Goal: Task Accomplishment & Management: Manage account settings

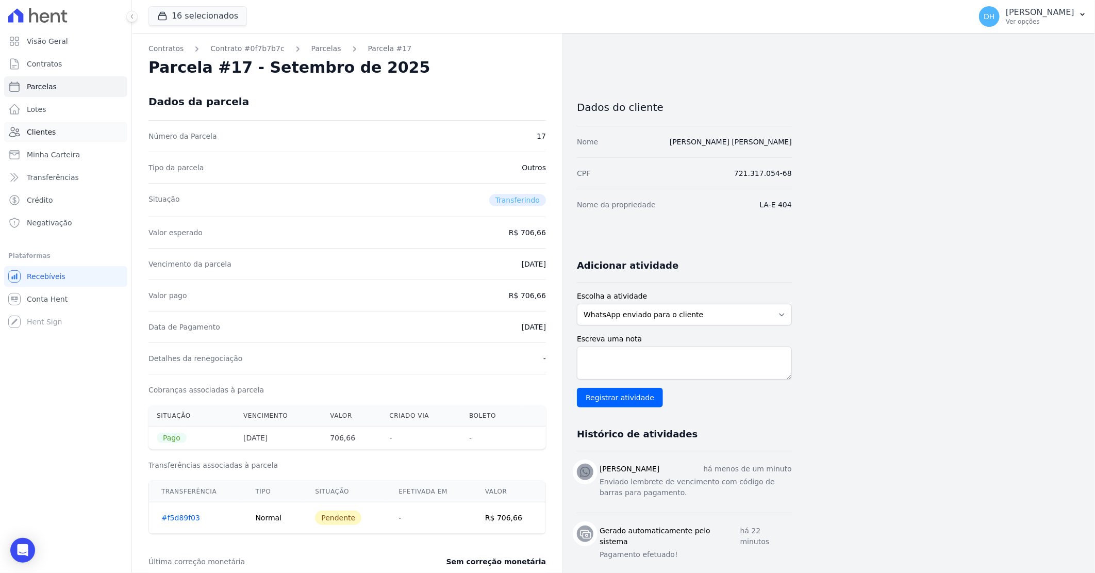
click at [57, 128] on link "Clientes" at bounding box center [65, 132] width 123 height 21
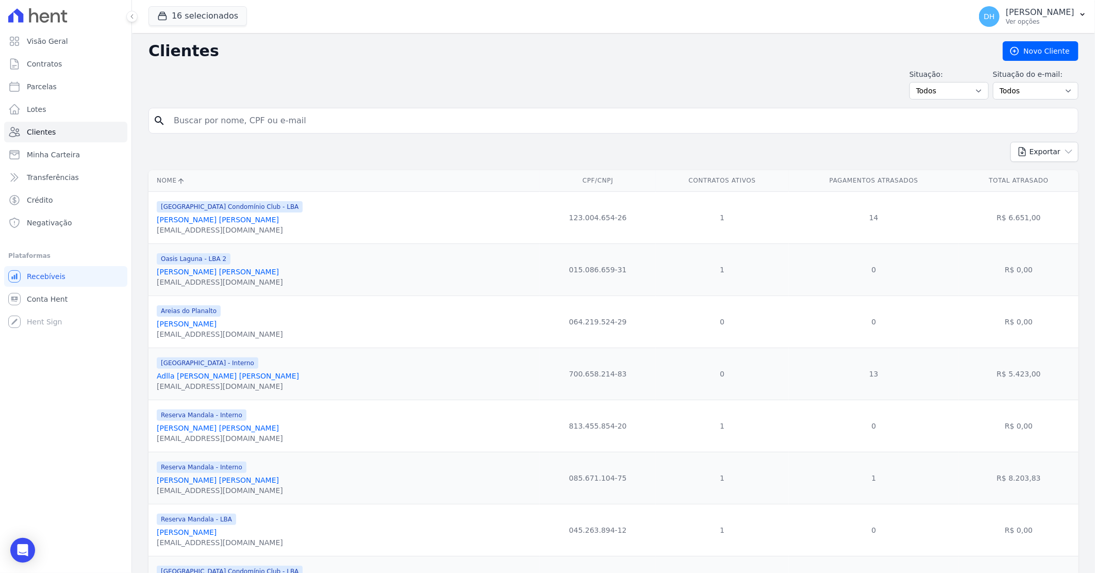
click at [193, 119] on input "search" at bounding box center [621, 120] width 906 height 21
type input "[PERSON_NAME]"
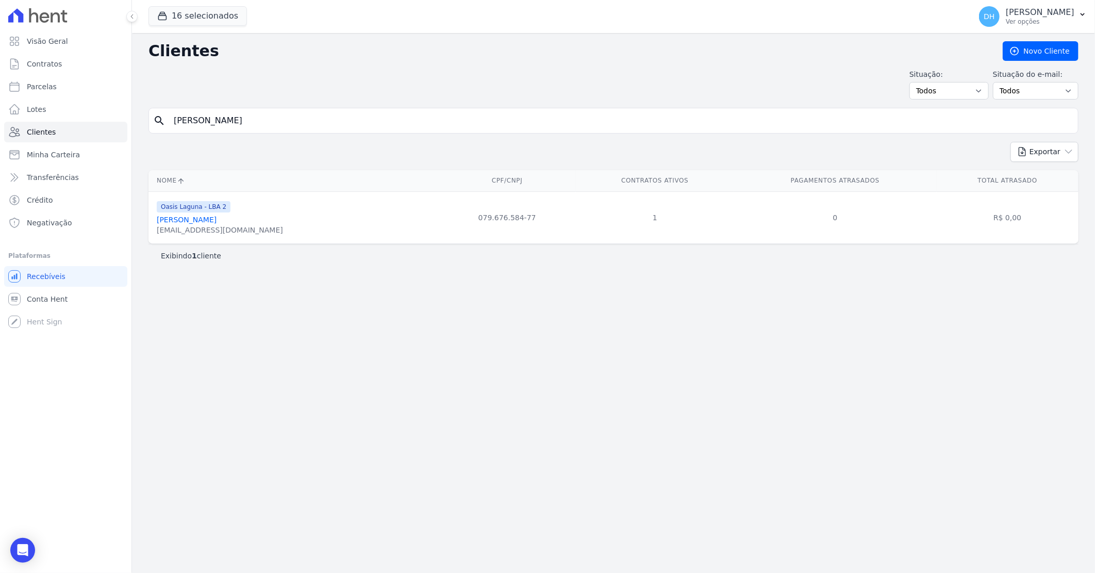
click at [213, 228] on div "[EMAIL_ADDRESS][DOMAIN_NAME]" at bounding box center [220, 230] width 126 height 10
click at [214, 222] on link "[PERSON_NAME]" at bounding box center [187, 220] width 60 height 8
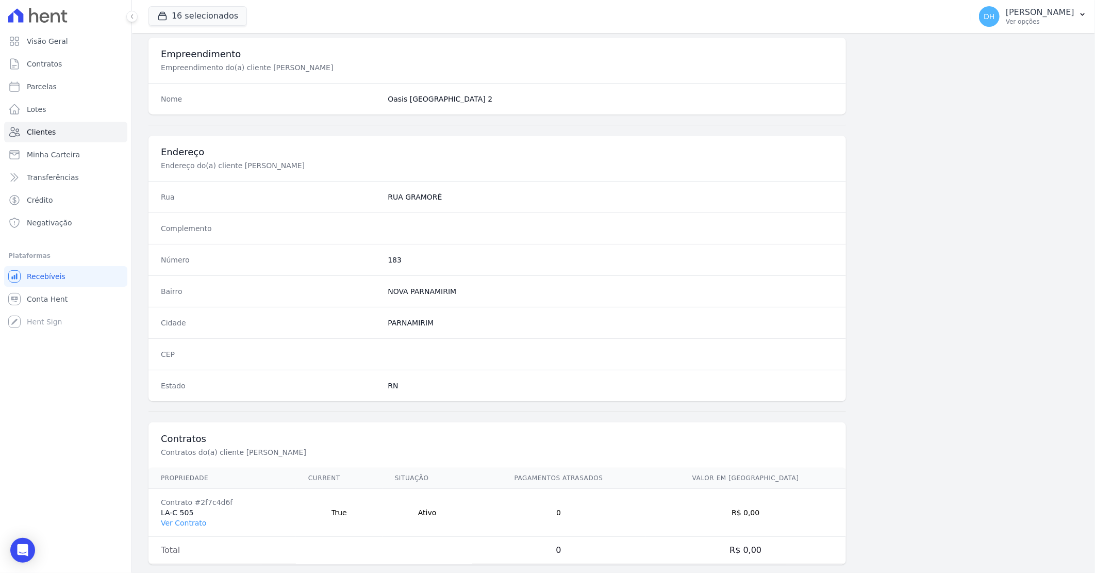
scroll to position [393, 0]
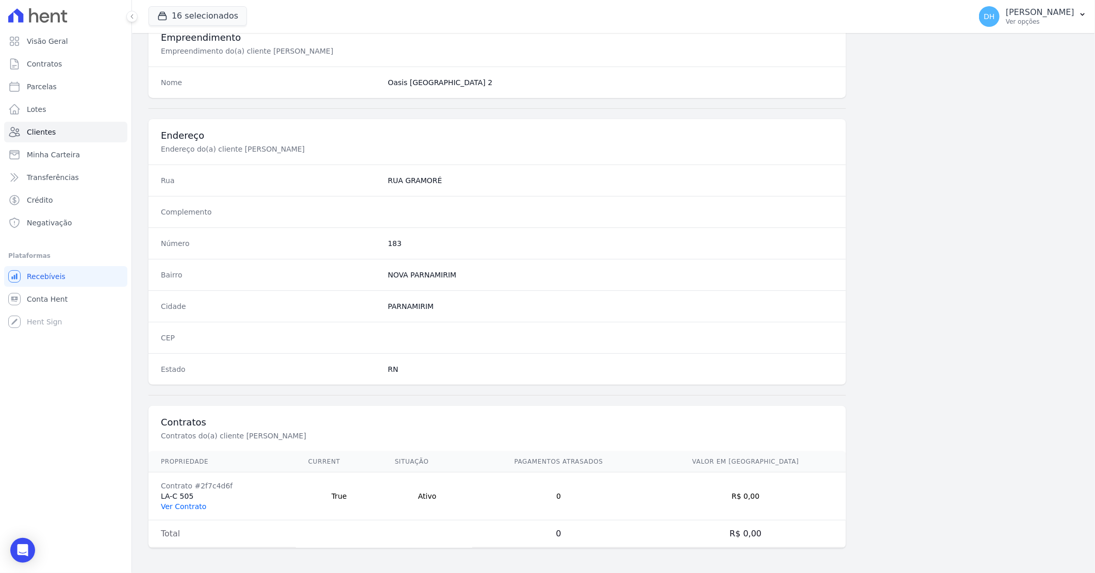
click at [190, 504] on link "Ver Contrato" at bounding box center [183, 506] width 45 height 8
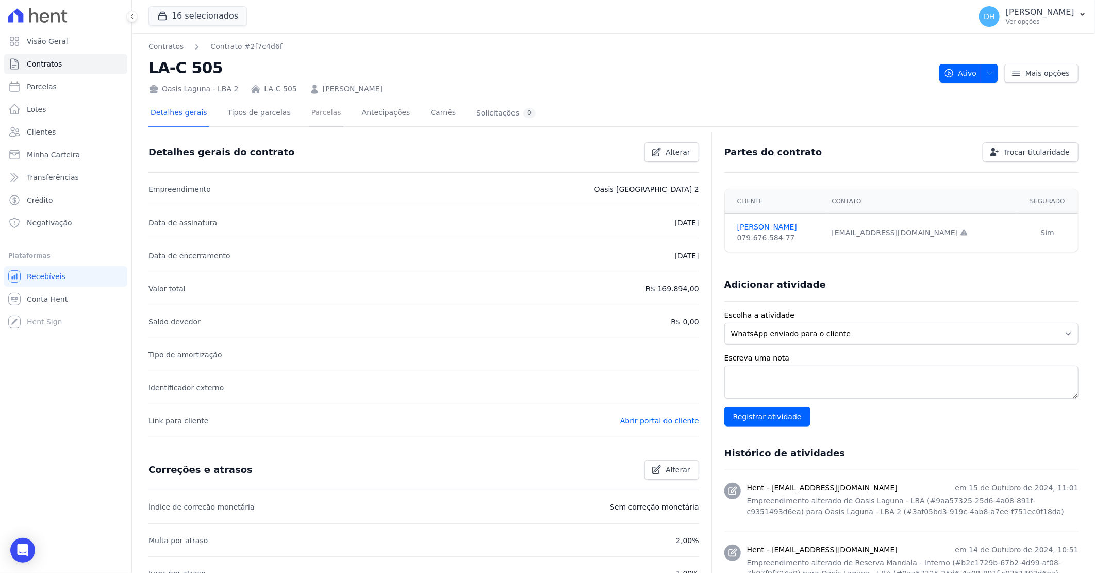
click at [316, 122] on link "Parcelas" at bounding box center [326, 113] width 34 height 27
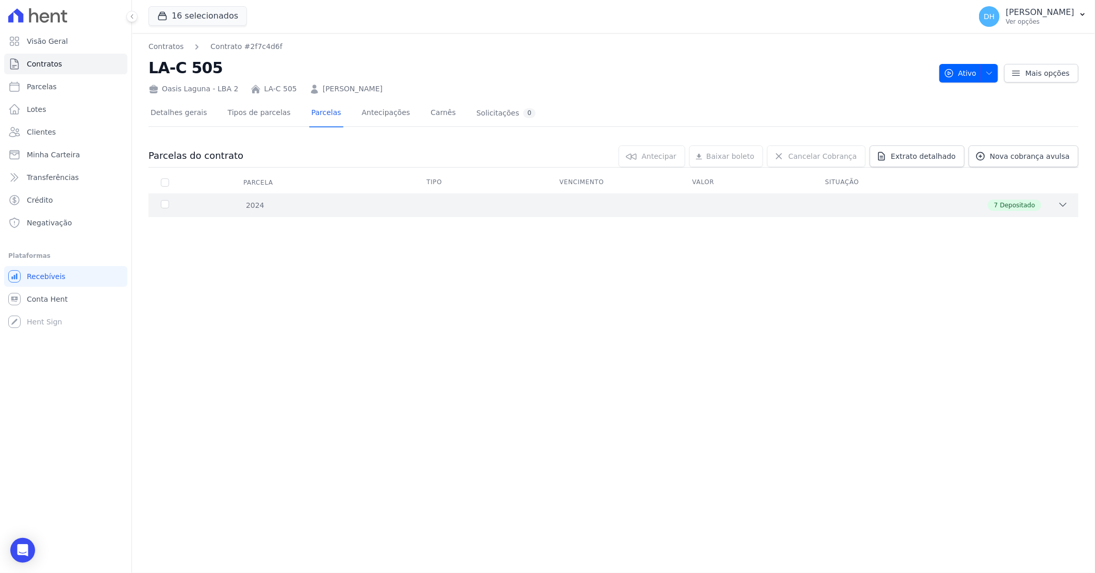
click at [418, 207] on div "7 Depositado" at bounding box center [660, 205] width 818 height 11
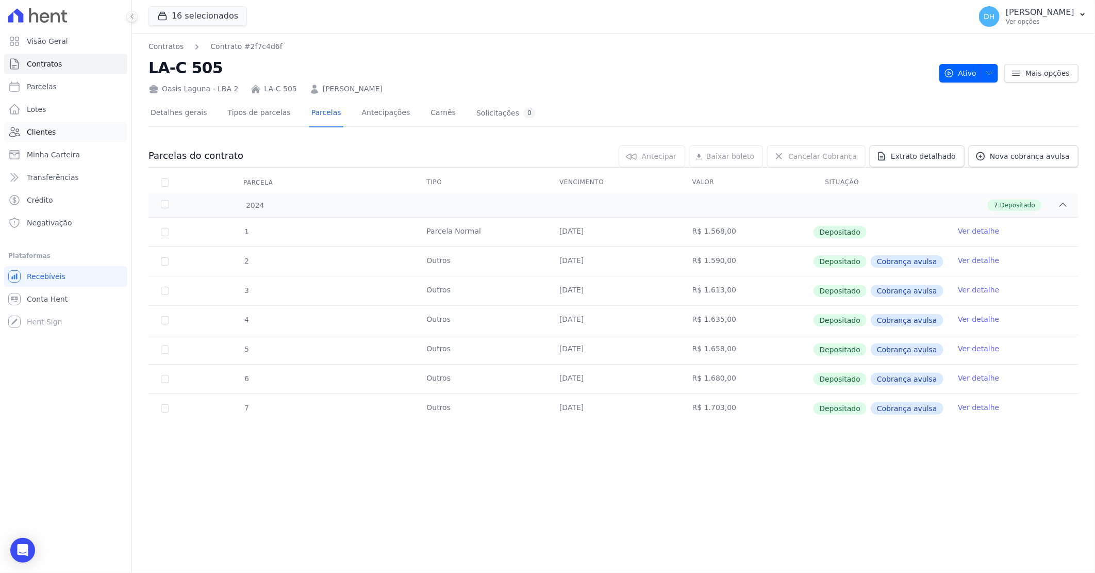
click at [48, 125] on link "Clientes" at bounding box center [65, 132] width 123 height 21
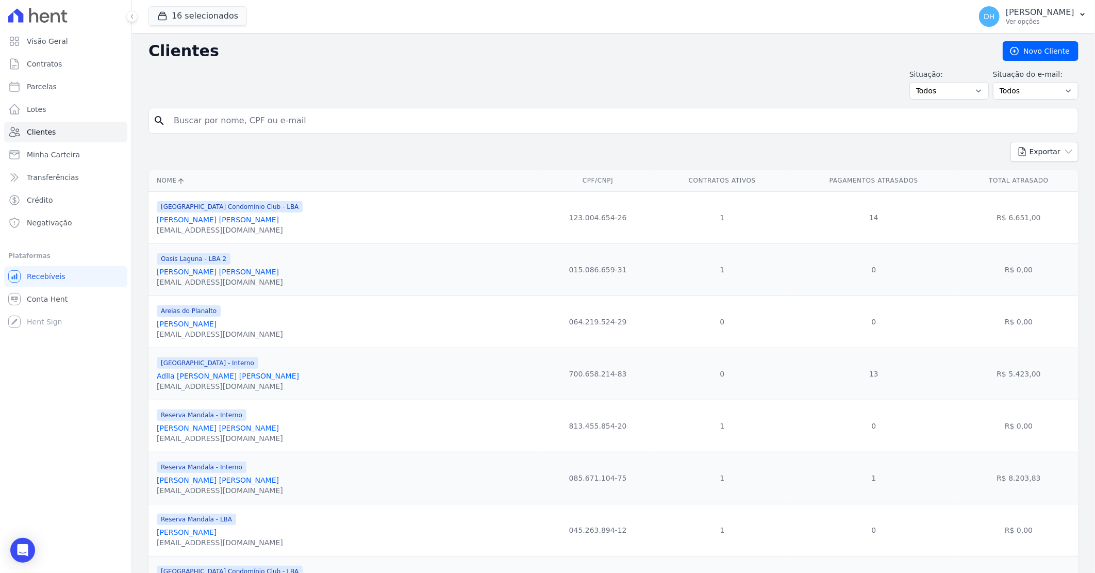
click at [207, 119] on input "search" at bounding box center [621, 120] width 906 height 21
type input "[DEMOGRAPHIC_DATA]"
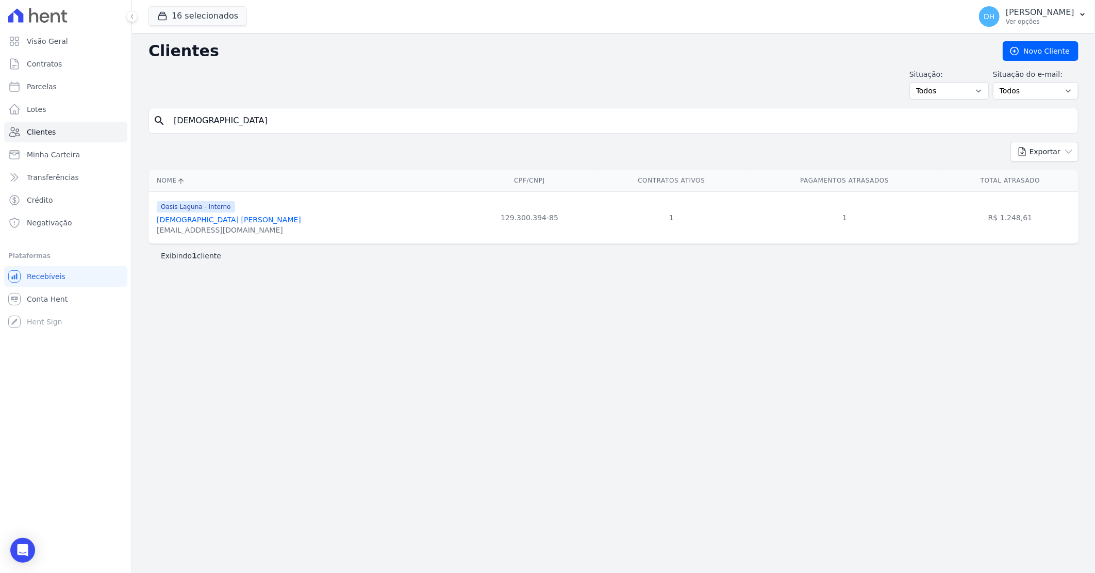
click at [194, 218] on link "[DEMOGRAPHIC_DATA] [PERSON_NAME]" at bounding box center [229, 220] width 144 height 8
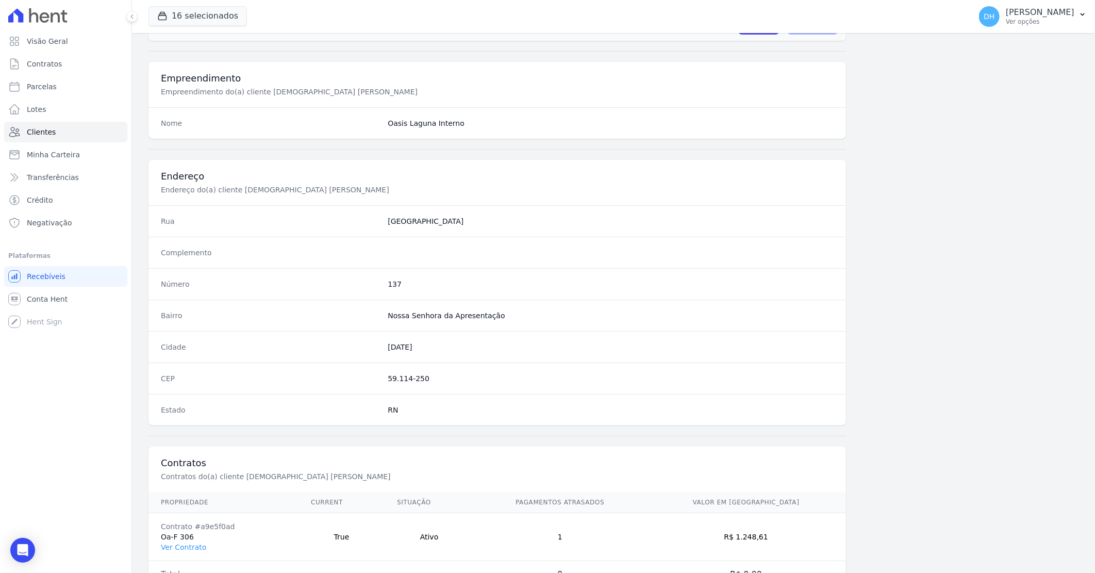
scroll to position [393, 0]
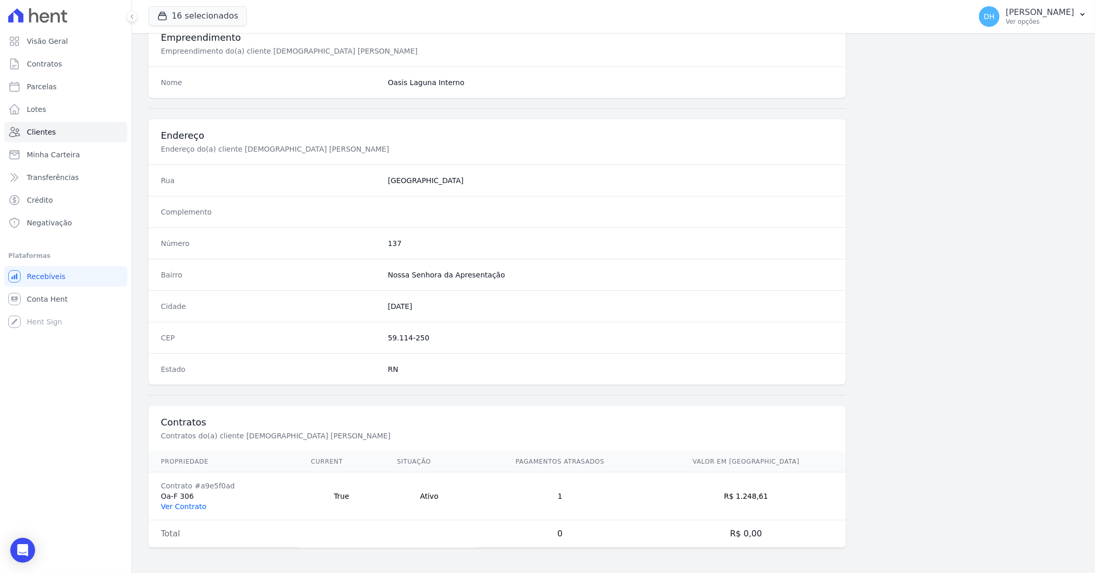
click at [189, 503] on link "Ver Contrato" at bounding box center [183, 506] width 45 height 8
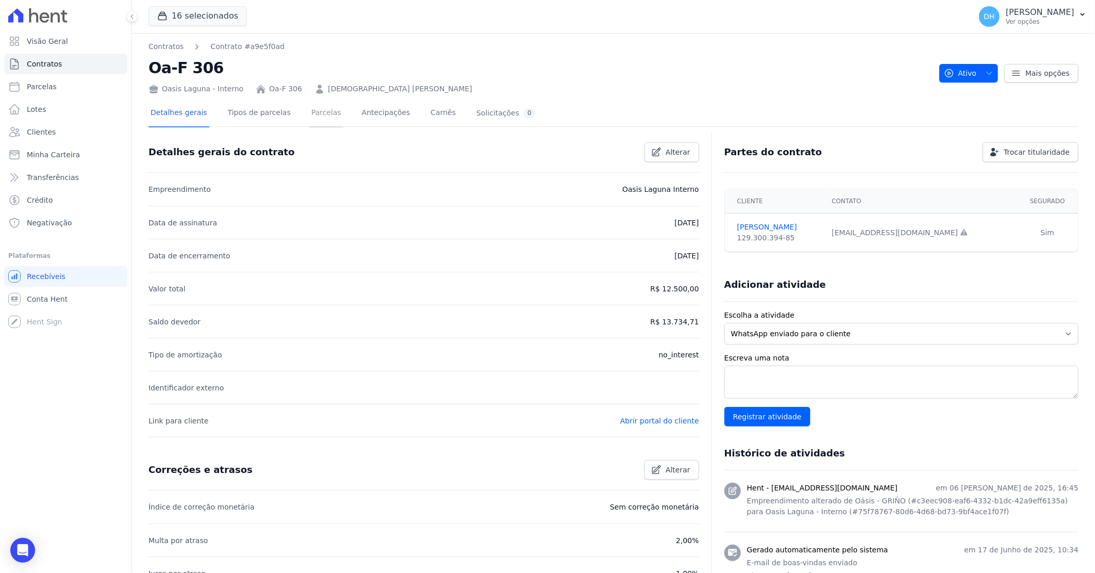
click at [311, 108] on link "Parcelas" at bounding box center [326, 113] width 34 height 27
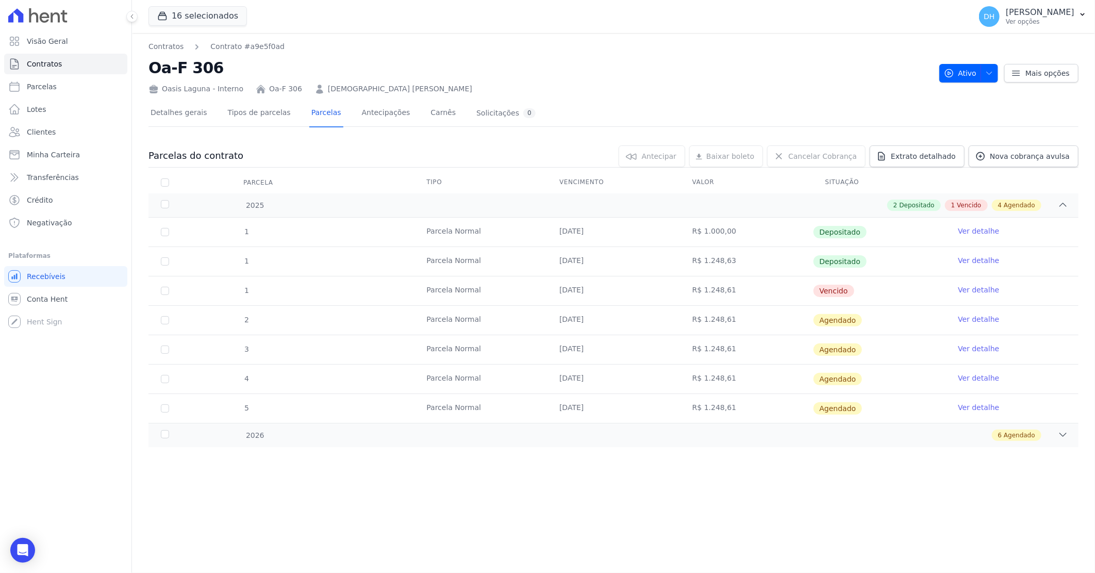
click at [986, 284] on td "Ver detalhe" at bounding box center [1012, 290] width 133 height 29
click at [986, 289] on link "Ver detalhe" at bounding box center [978, 290] width 41 height 10
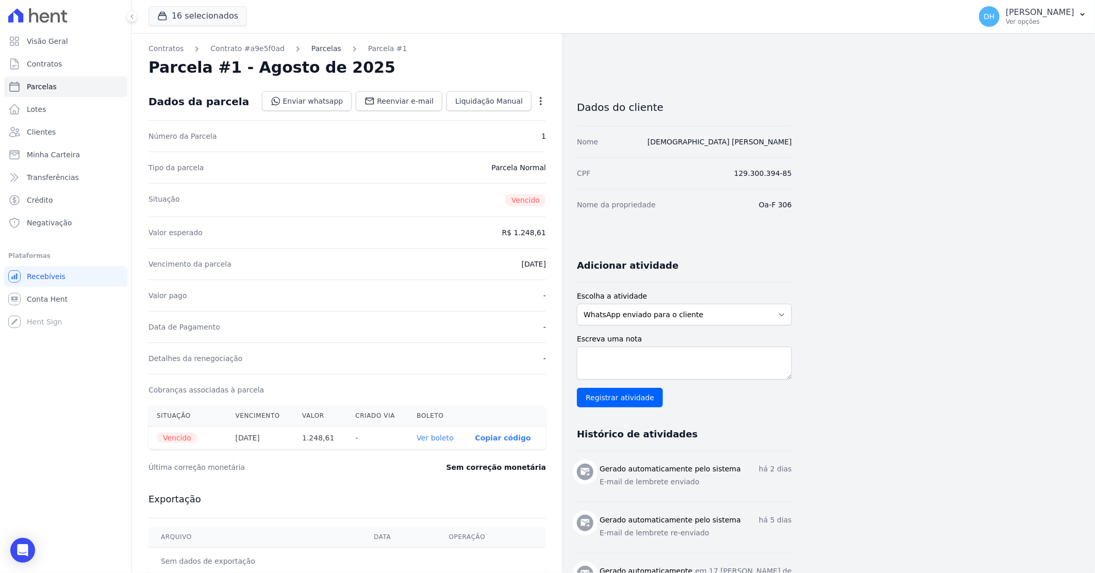
click at [313, 51] on link "Parcelas" at bounding box center [326, 48] width 30 height 11
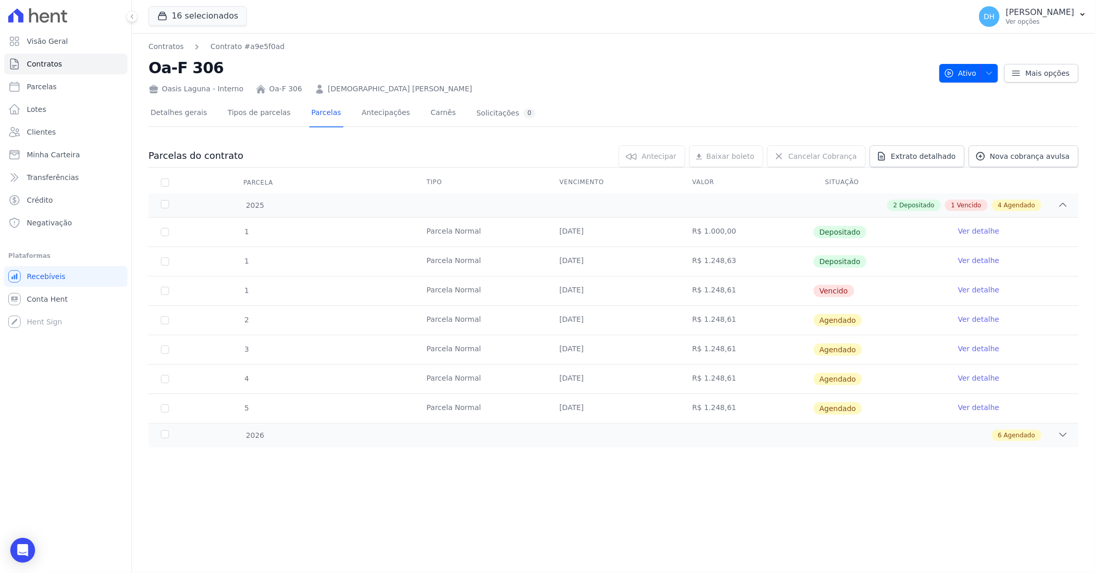
click at [973, 289] on link "Ver detalhe" at bounding box center [978, 290] width 41 height 10
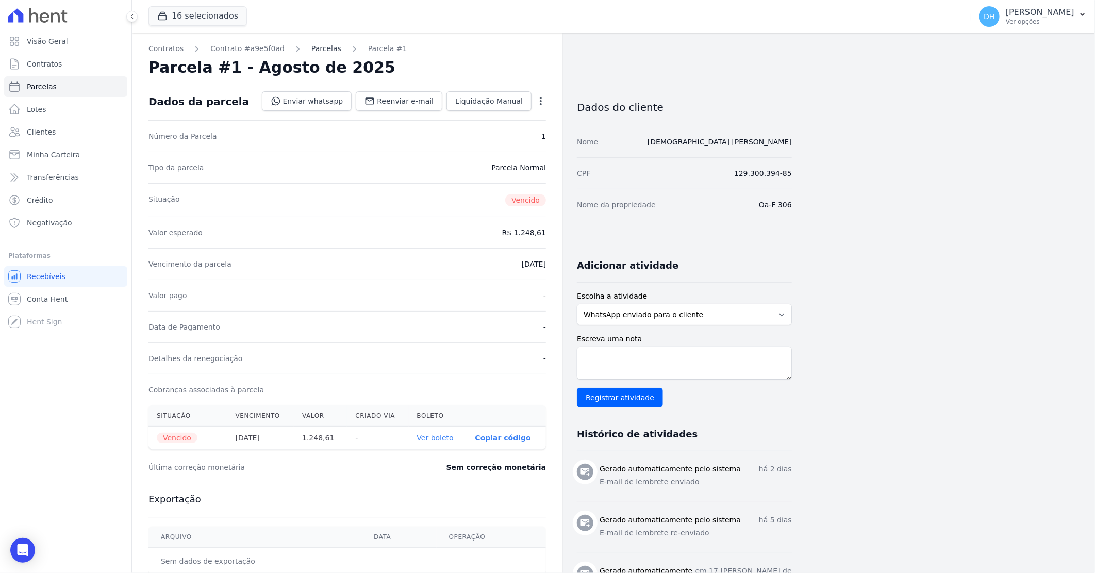
click at [320, 47] on link "Parcelas" at bounding box center [326, 48] width 30 height 11
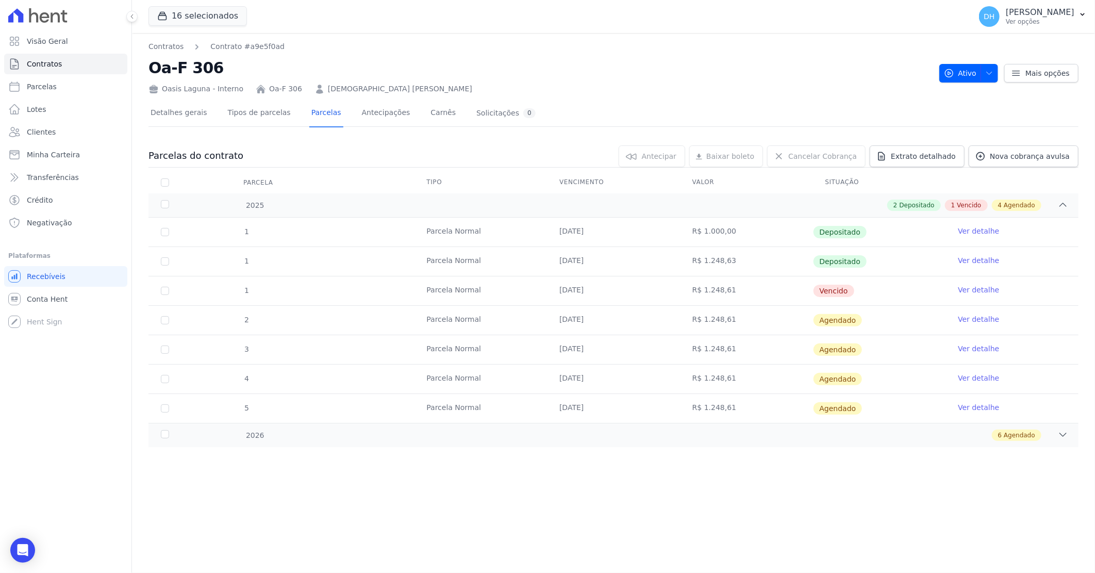
click at [968, 287] on link "Ver detalhe" at bounding box center [978, 290] width 41 height 10
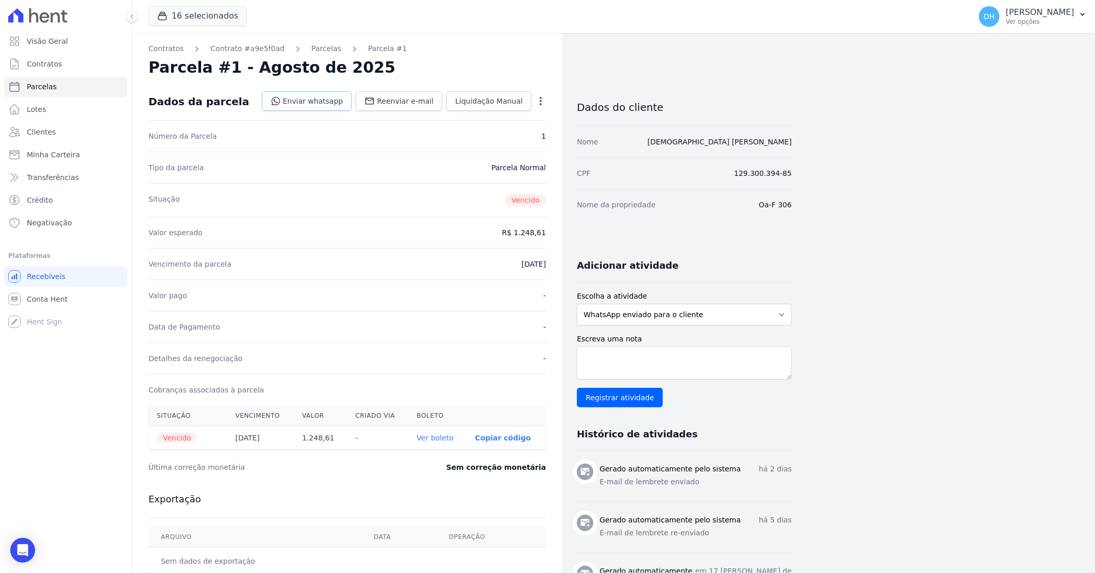
click at [309, 102] on link "Enviar whatsapp" at bounding box center [307, 101] width 90 height 20
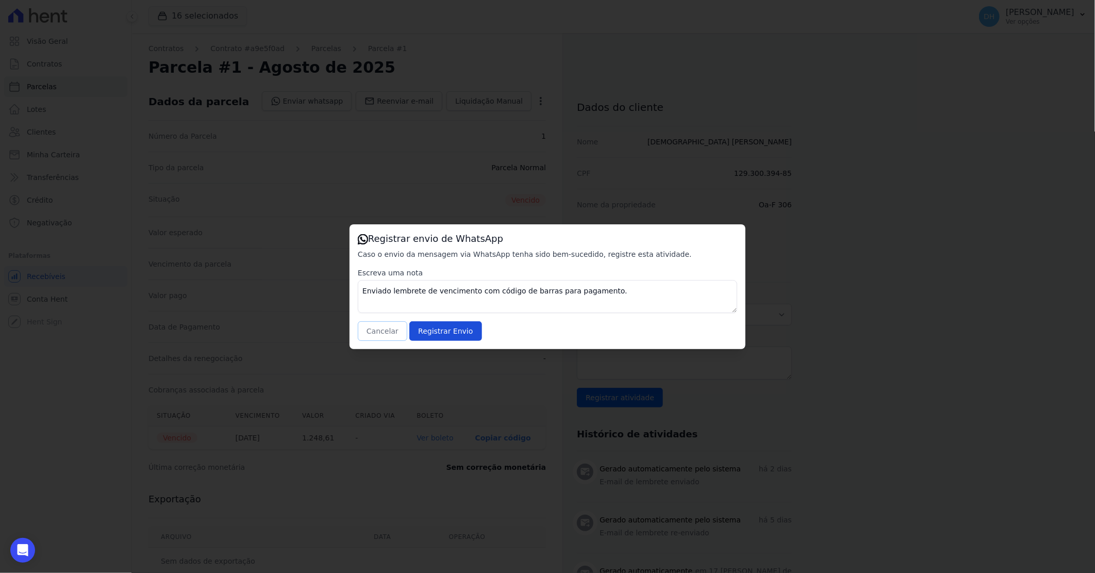
click at [380, 334] on button "Cancelar" at bounding box center [382, 331] width 49 height 20
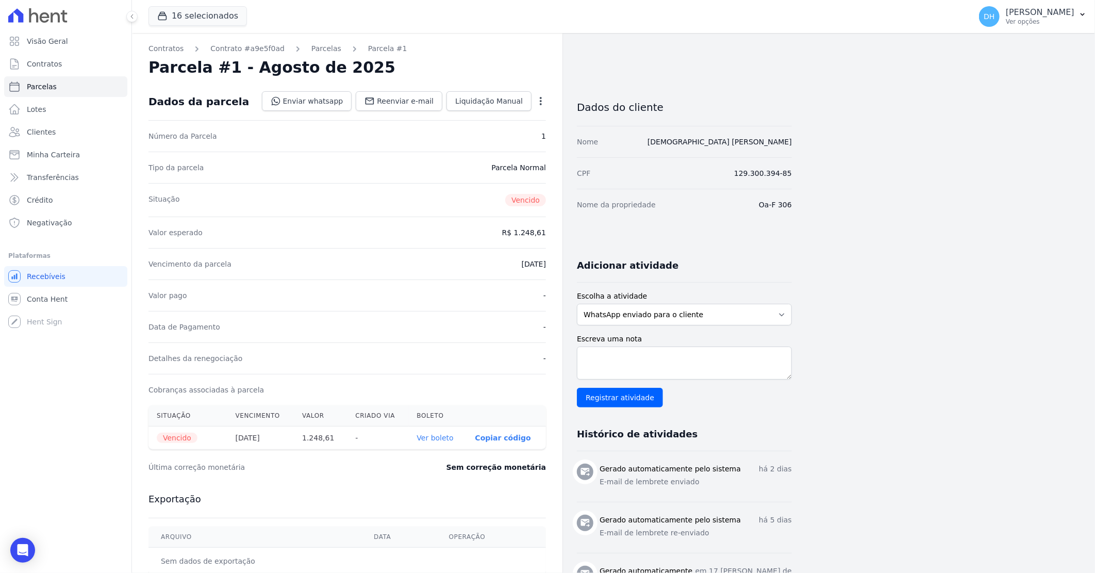
click at [438, 437] on link "Ver boleto" at bounding box center [435, 438] width 37 height 8
